Goal: Information Seeking & Learning: Find specific fact

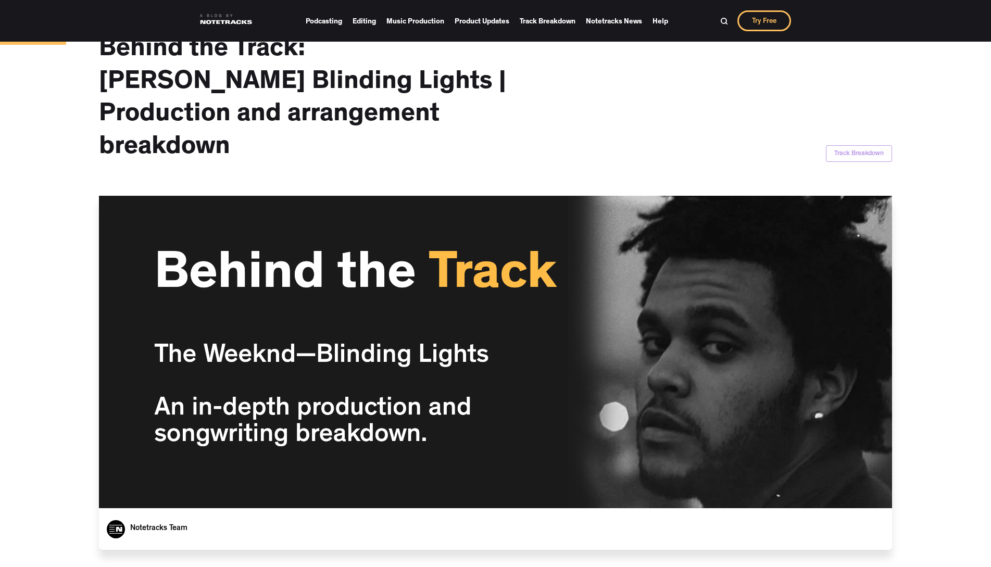
scroll to position [417, 0]
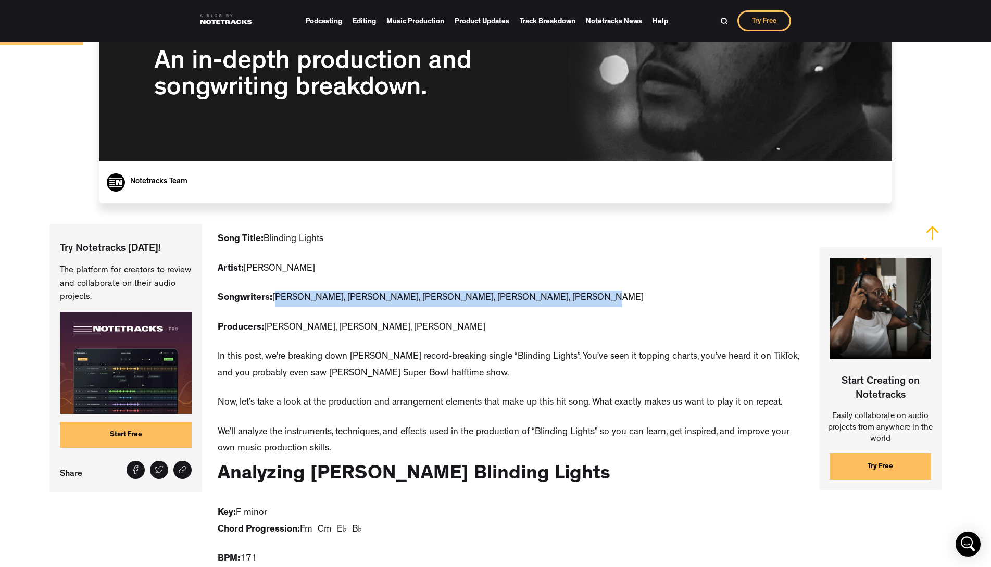
drag, startPoint x: 276, startPoint y: 267, endPoint x: 574, endPoint y: 261, distance: 298.5
click at [313, 291] on p "Songwriters: [PERSON_NAME], [PERSON_NAME], [PERSON_NAME], [PERSON_NAME], [PERSO…" at bounding box center [431, 299] width 426 height 17
drag, startPoint x: 316, startPoint y: 266, endPoint x: 597, endPoint y: 263, distance: 281.3
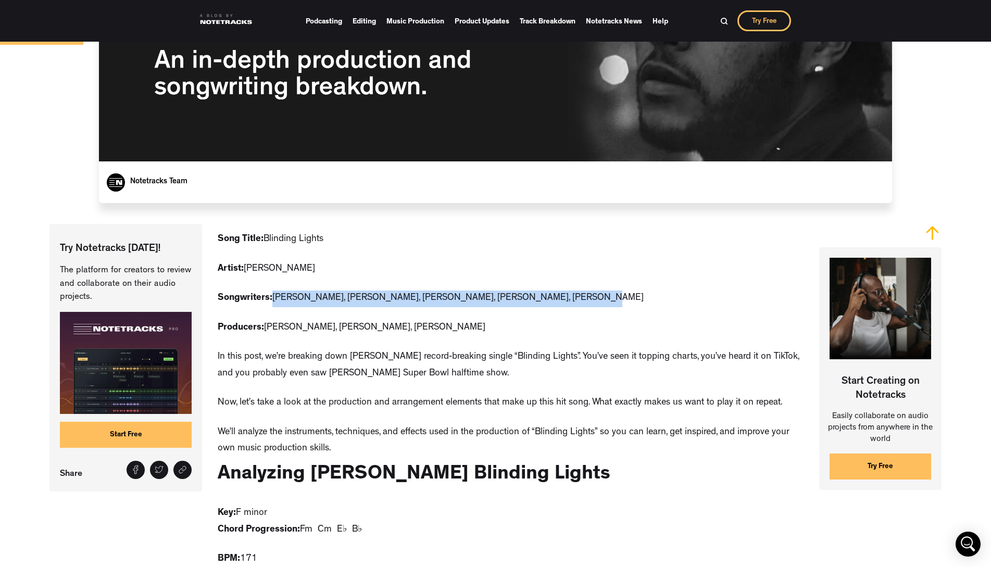
copy p "[PERSON_NAME], [PERSON_NAME], [PERSON_NAME], [PERSON_NAME], [PERSON_NAME]"
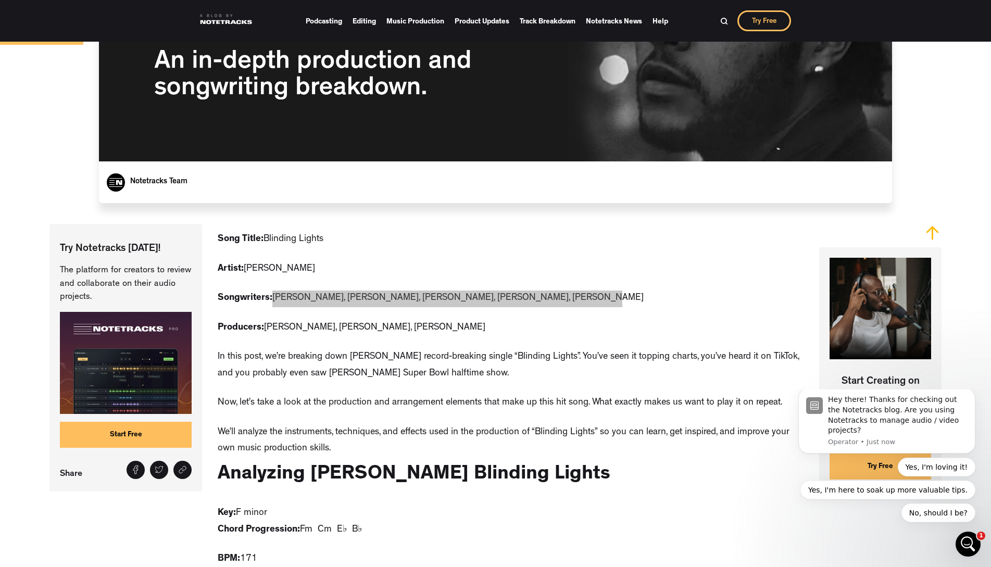
scroll to position [0, 0]
drag, startPoint x: 308, startPoint y: 293, endPoint x: 323, endPoint y: 293, distance: 14.6
click at [308, 320] on p "Producers: [PERSON_NAME], [PERSON_NAME], [PERSON_NAME]" at bounding box center [352, 328] width 268 height 17
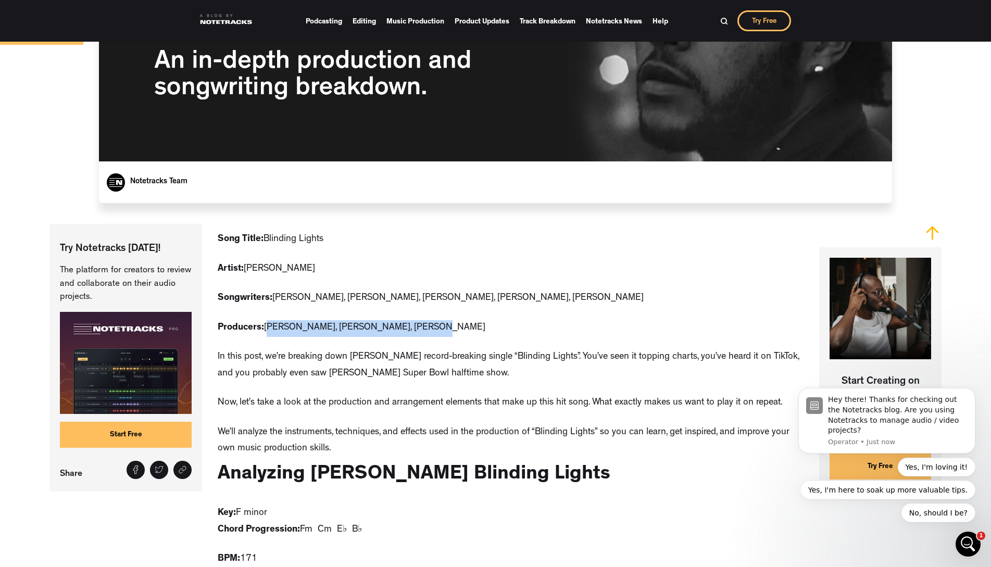
drag, startPoint x: 383, startPoint y: 295, endPoint x: 264, endPoint y: 300, distance: 119.9
copy p "[PERSON_NAME], [PERSON_NAME], [PERSON_NAME]"
